Goal: Information Seeking & Learning: Learn about a topic

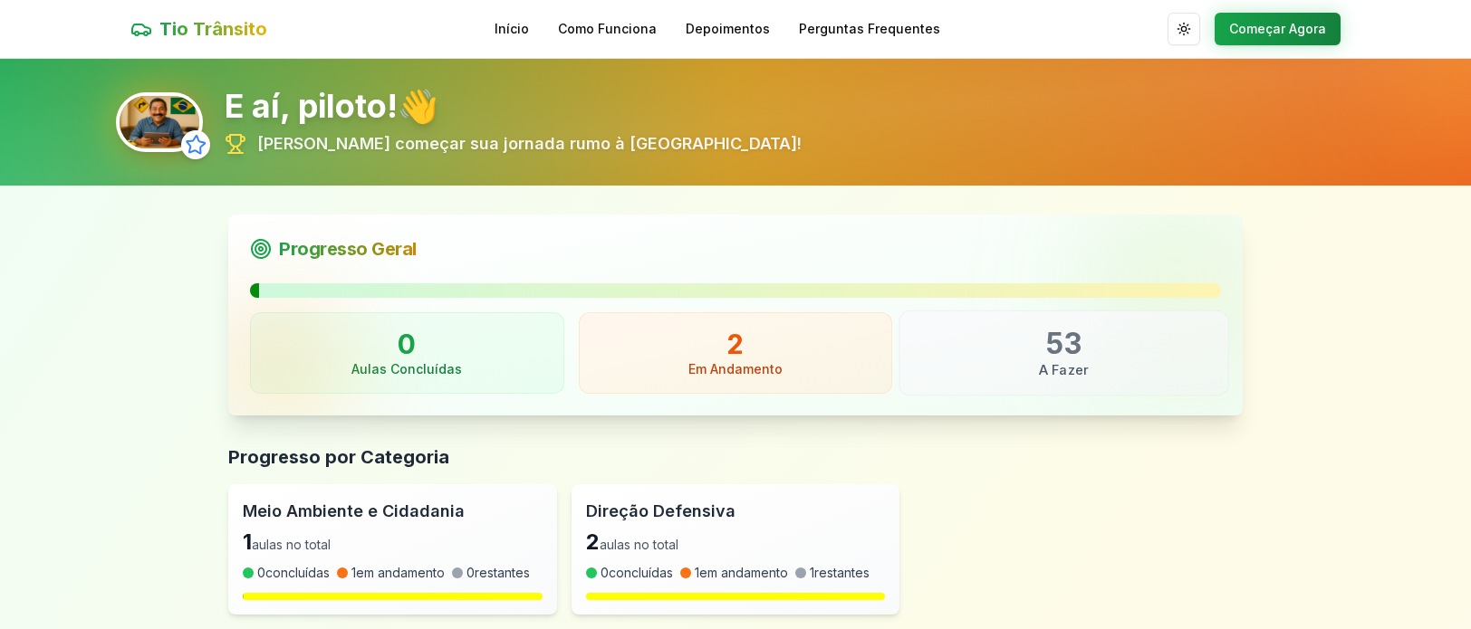
scroll to position [91, 0]
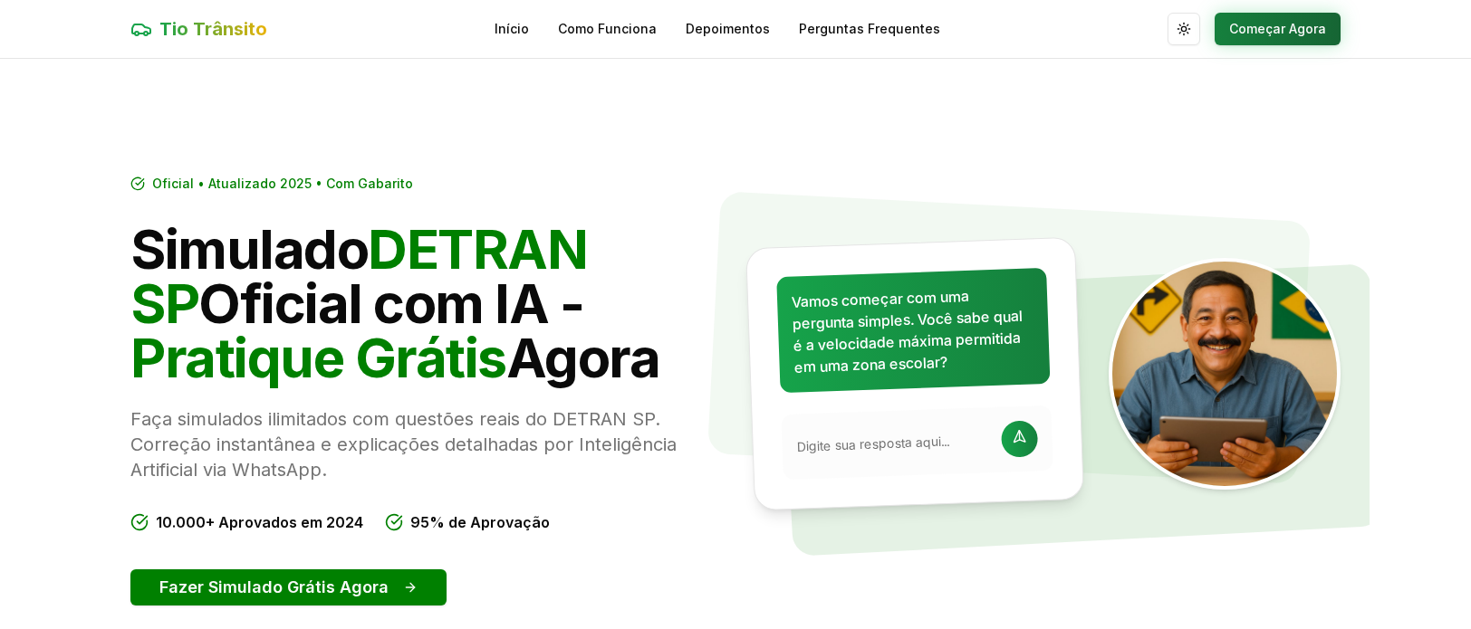
click at [1279, 27] on button "Começar Agora" at bounding box center [1278, 29] width 126 height 33
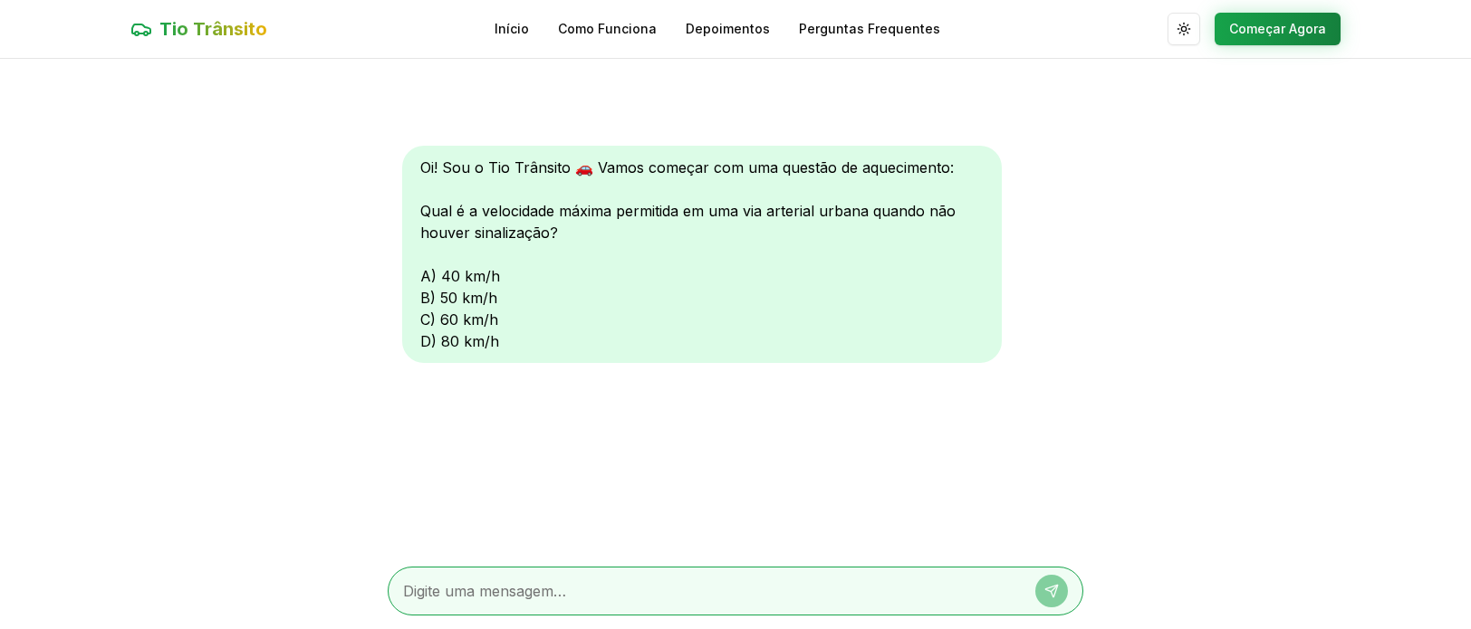
click at [190, 22] on span "Tio Trânsito" at bounding box center [213, 28] width 108 height 25
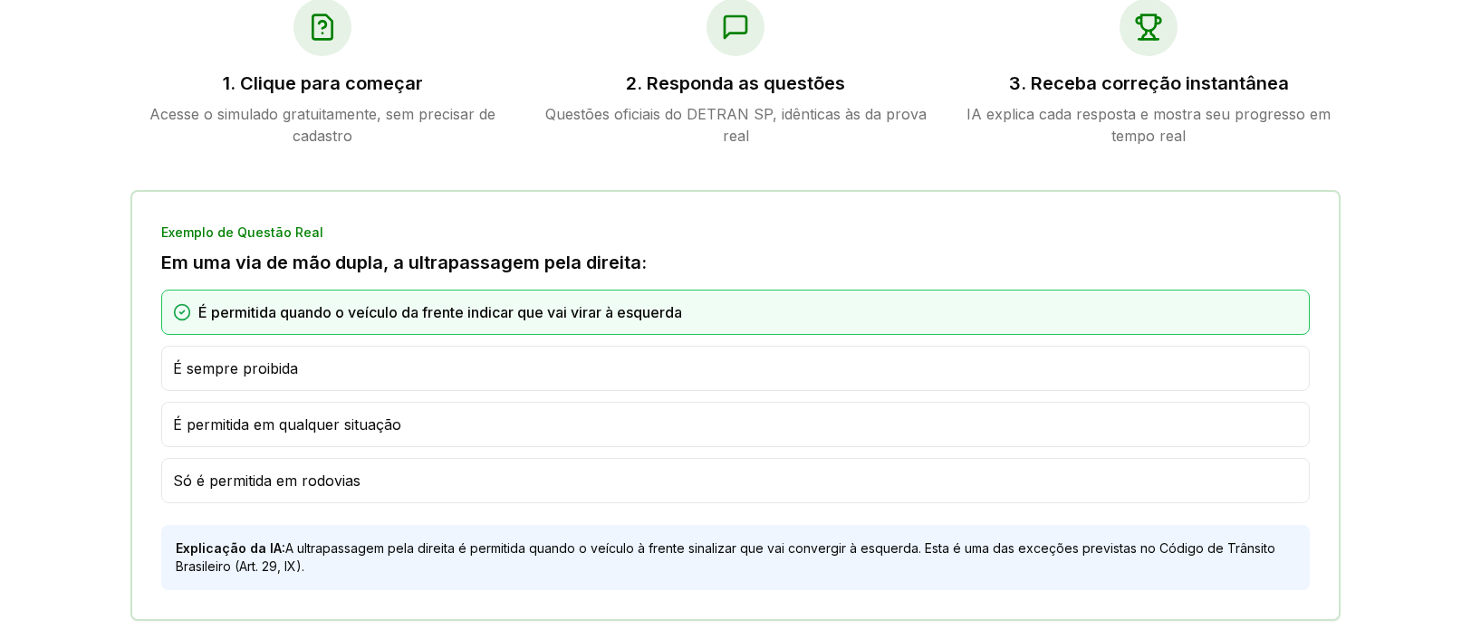
scroll to position [996, 0]
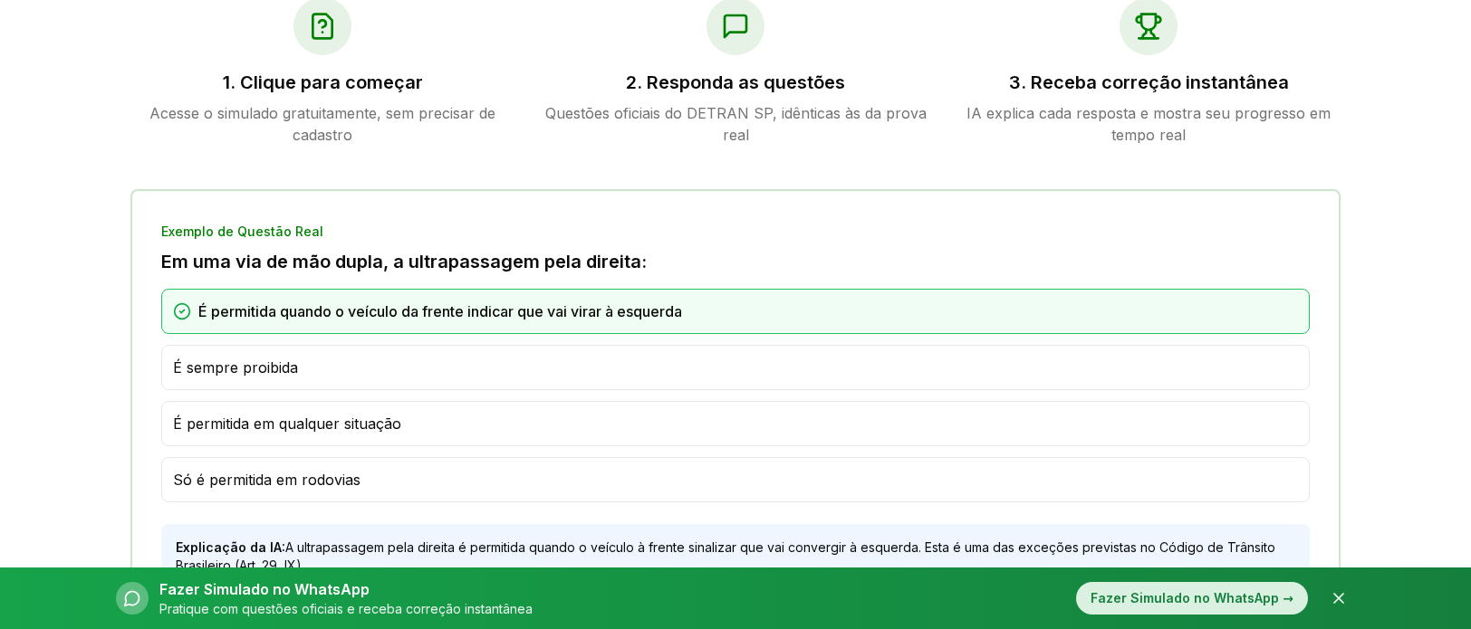
click at [1216, 604] on div "Fazer Simulado no WhatsApp →" at bounding box center [1192, 598] width 232 height 33
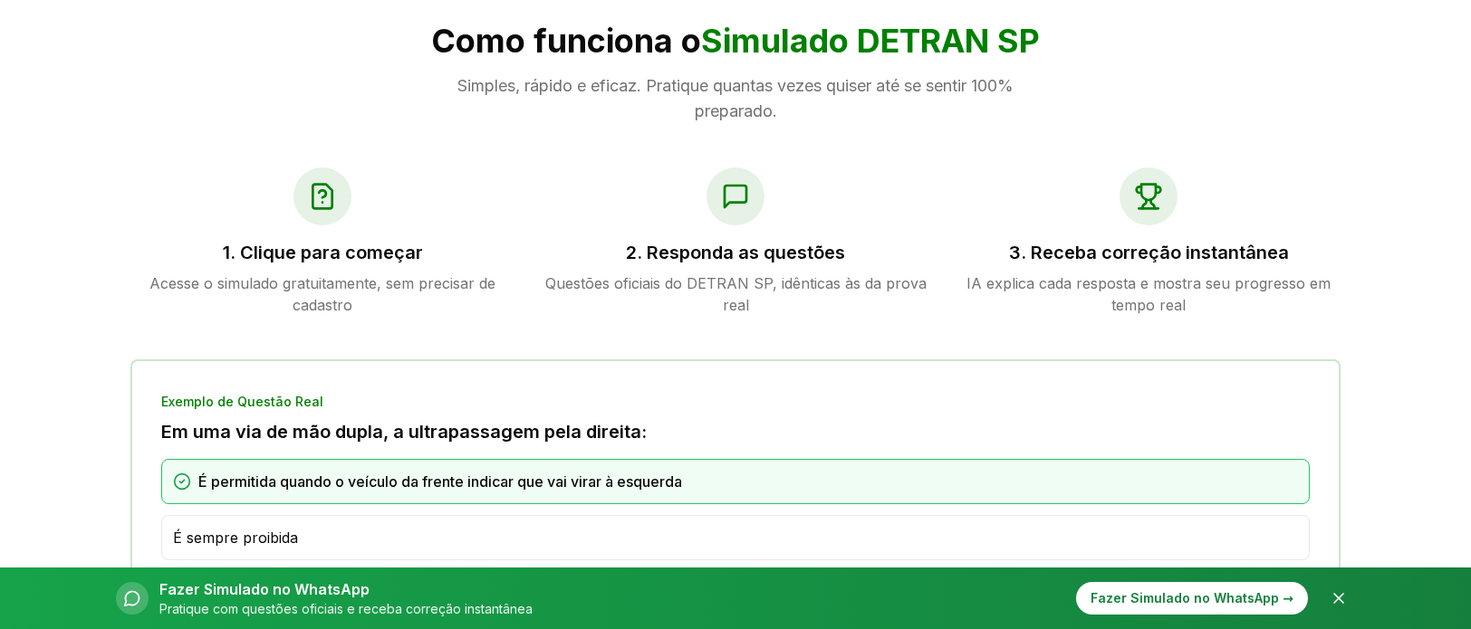
scroll to position [815, 0]
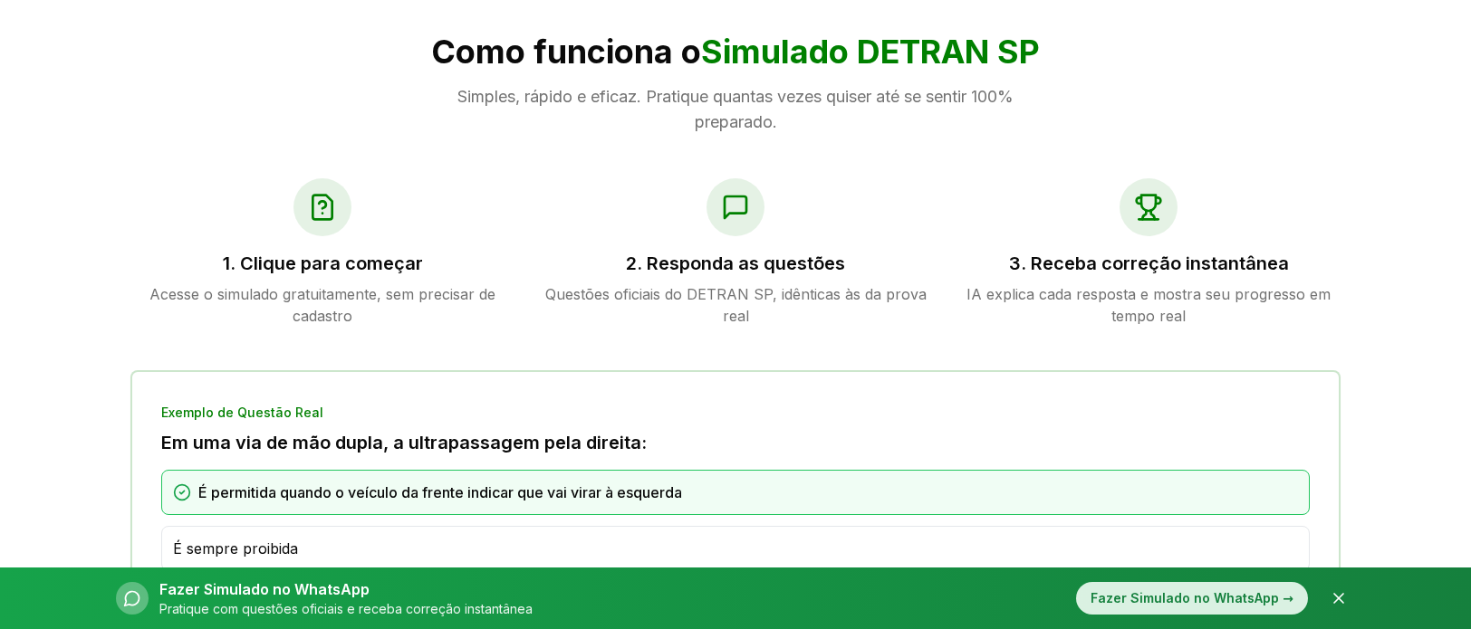
click at [1193, 601] on div "Fazer Simulado no WhatsApp →" at bounding box center [1192, 598] width 232 height 33
